Goal: Transaction & Acquisition: Purchase product/service

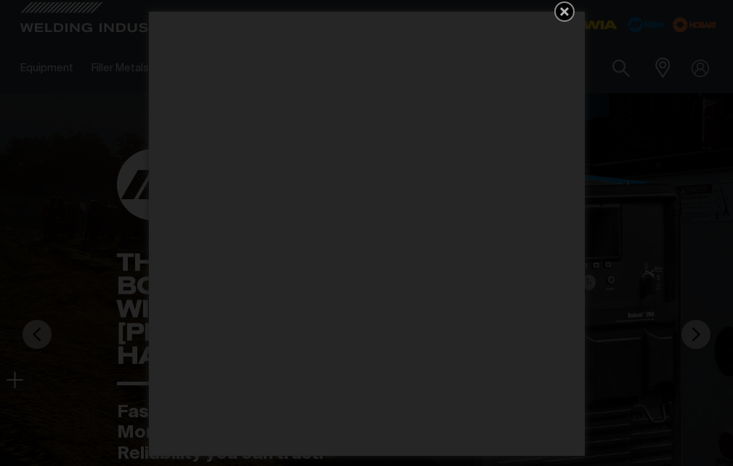
click at [569, 4] on icon "Get 5 WIA Welding Guides Free!" at bounding box center [564, 11] width 17 height 17
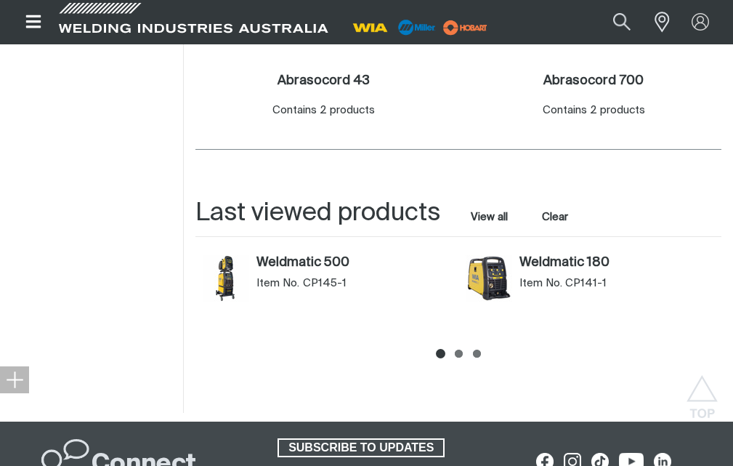
scroll to position [508, 0]
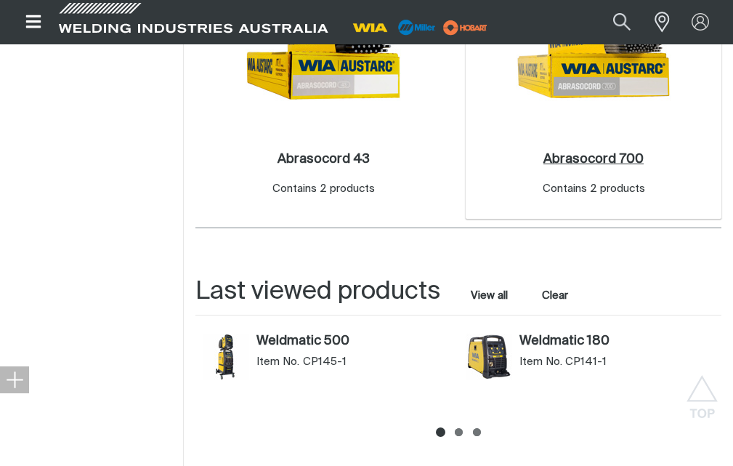
click at [591, 158] on h2 "Abrasocord 700 ." at bounding box center [593, 159] width 100 height 13
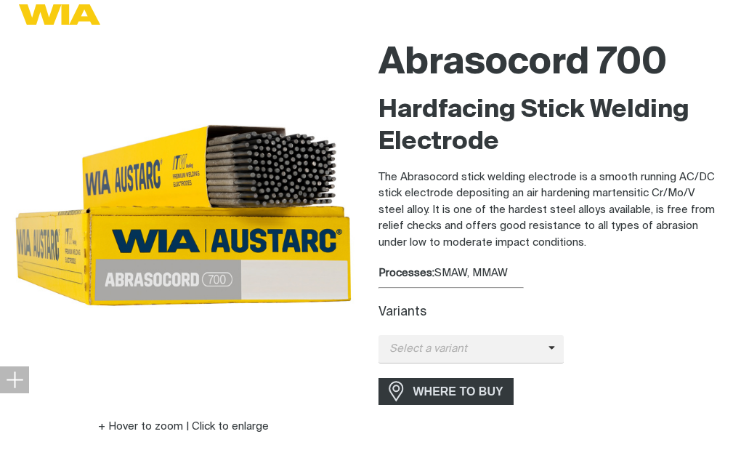
scroll to position [291, 0]
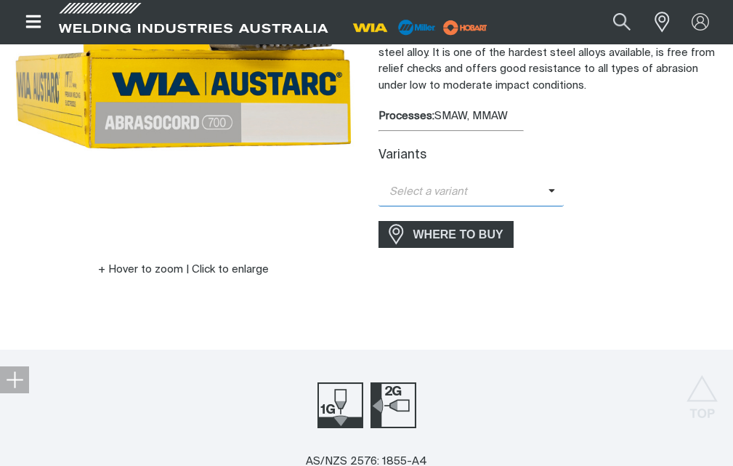
click at [466, 186] on span "Select a variant" at bounding box center [463, 192] width 170 height 17
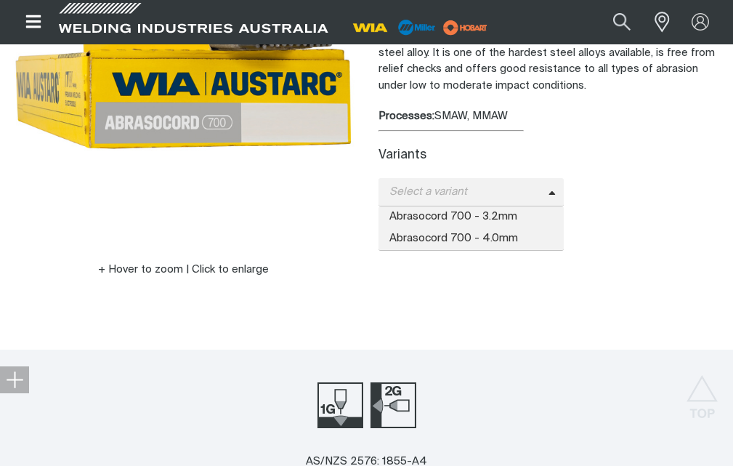
click at [612, 227] on div "WHERE TO BUY" at bounding box center [550, 234] width 344 height 27
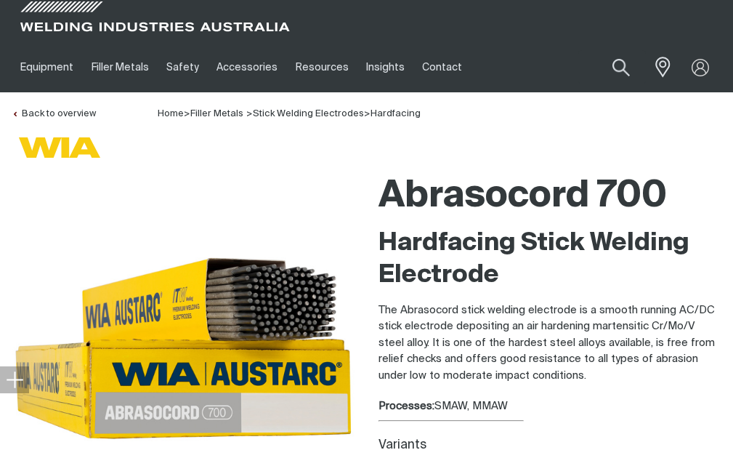
scroll to position [0, 0]
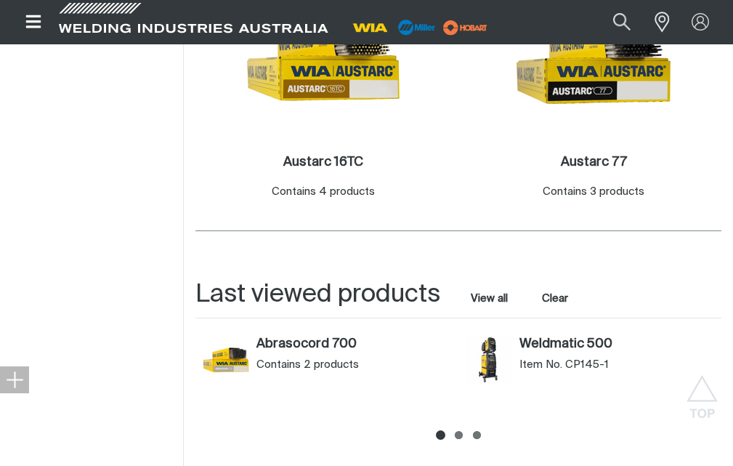
scroll to position [581, 0]
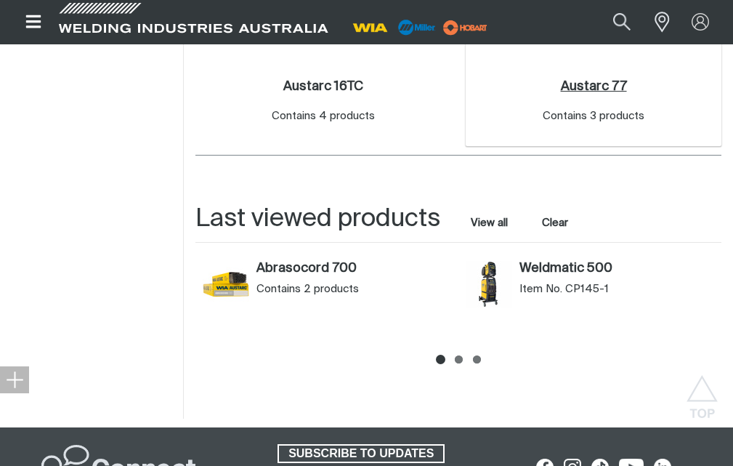
click at [581, 83] on h2 "Austarc 77 ." at bounding box center [594, 86] width 66 height 13
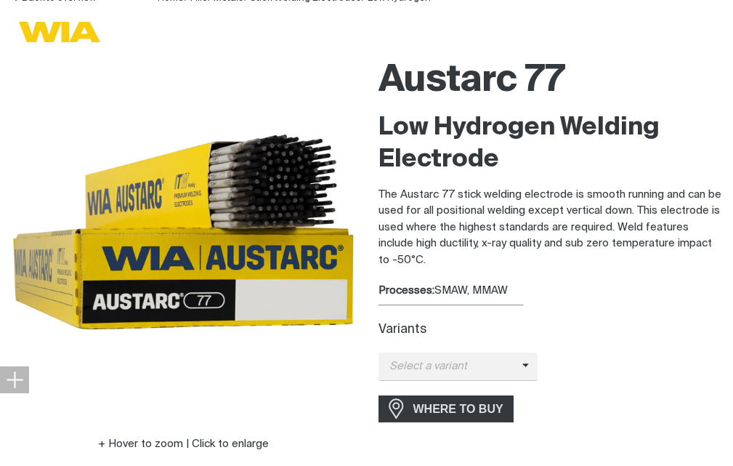
scroll to position [291, 0]
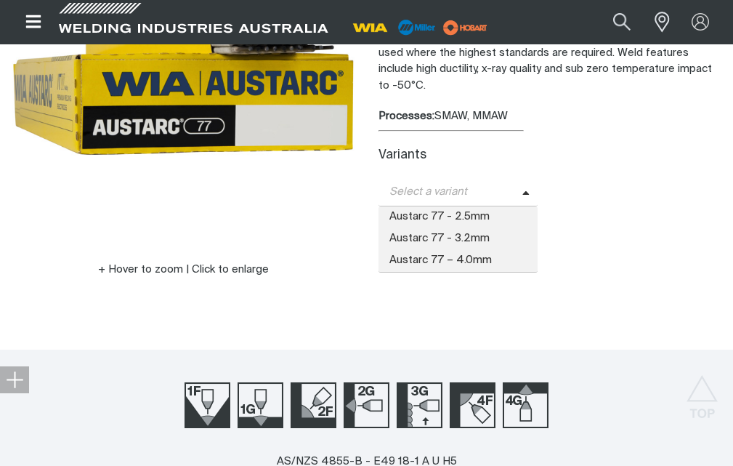
click at [416, 187] on span "Select a variant" at bounding box center [450, 192] width 144 height 17
click at [482, 256] on span "Austarc 77 – 4.0mm" at bounding box center [458, 261] width 160 height 22
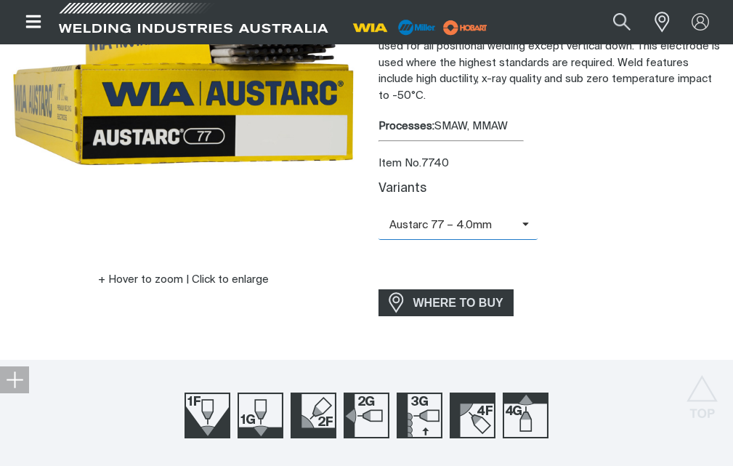
scroll to position [73, 0]
